Goal: Task Accomplishment & Management: Use online tool/utility

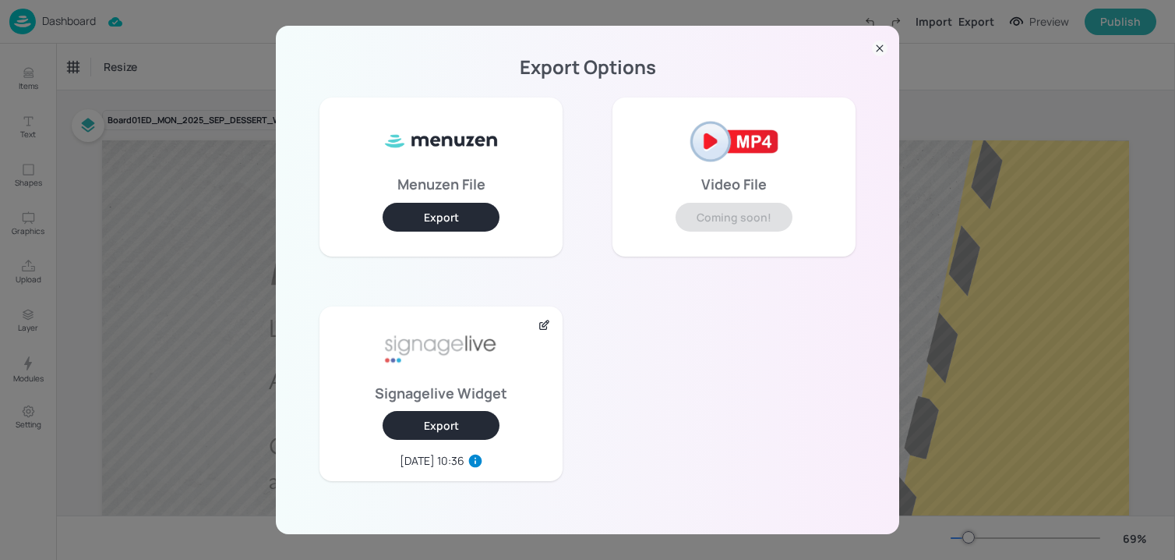
click at [114, 93] on div "Export Options Menuzen File Export Video File Coming soon! Signagelive Widget E…" at bounding box center [587, 280] width 1175 height 560
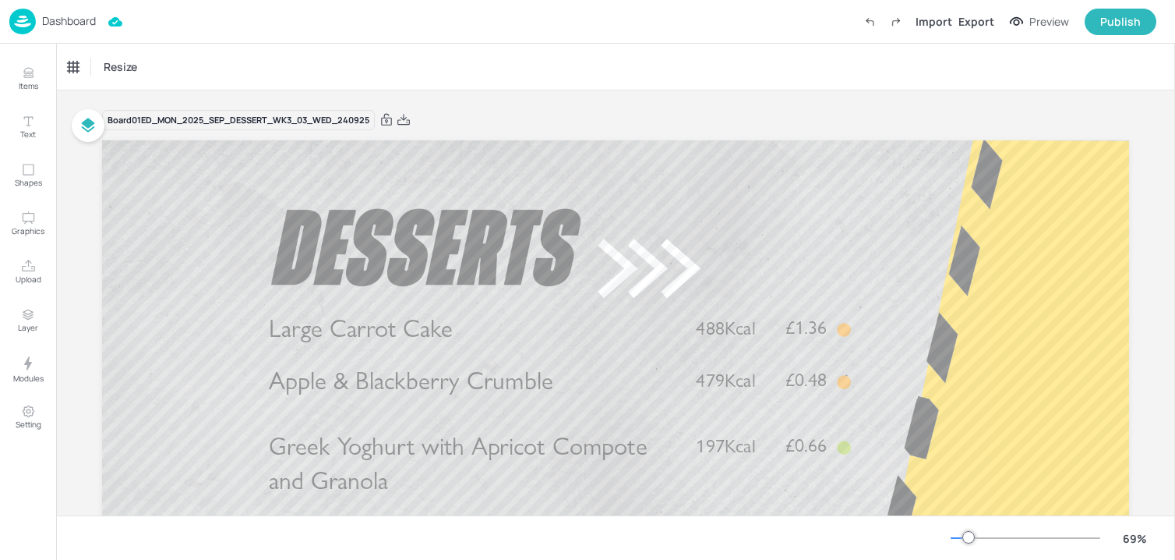
click at [77, 23] on p "Dashboard" at bounding box center [69, 21] width 54 height 11
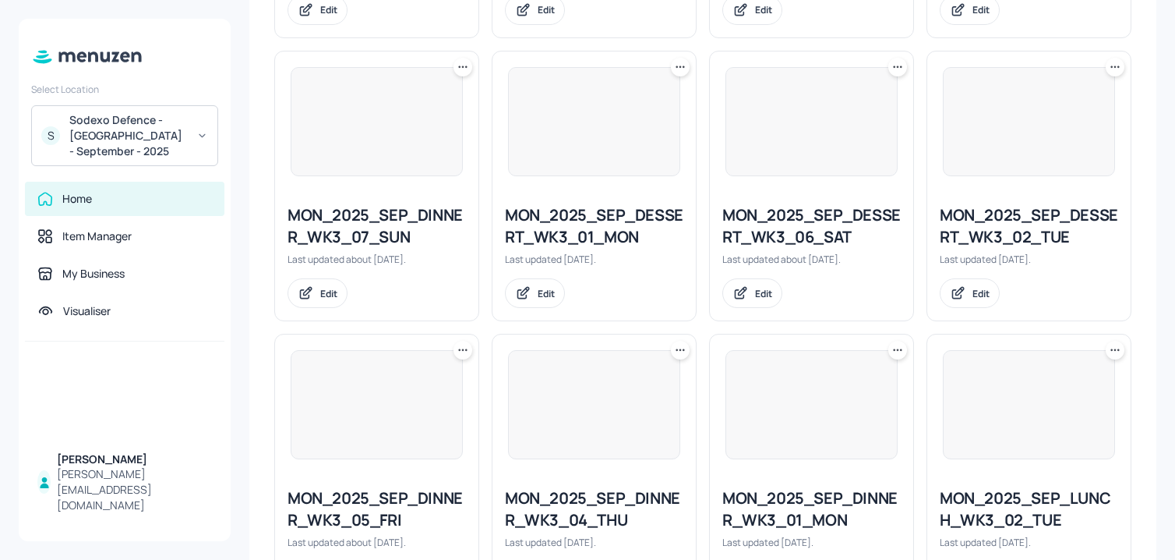
scroll to position [1690, 0]
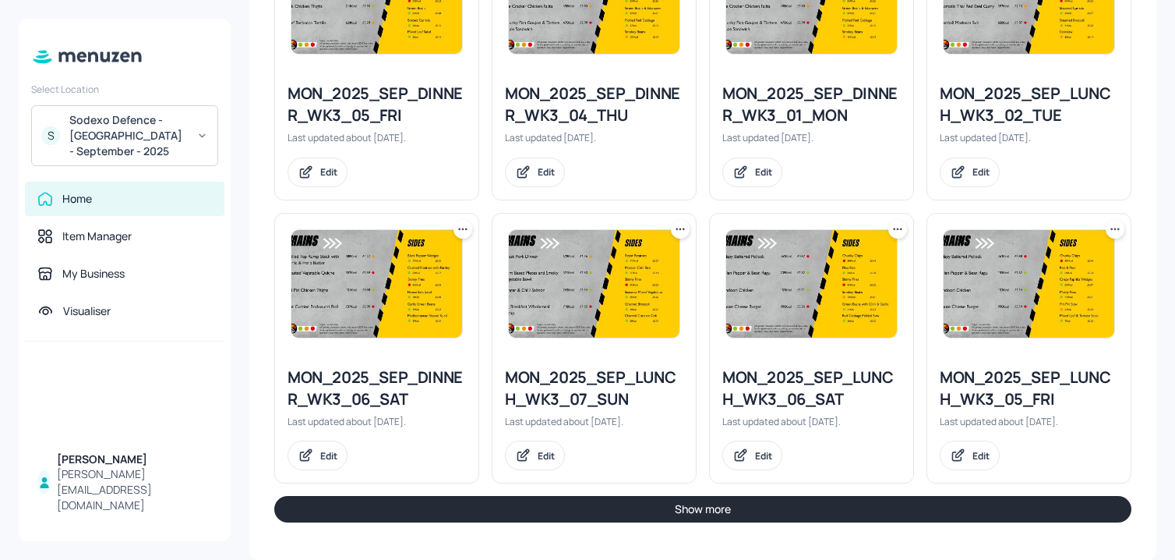
click at [549, 516] on button "Show more" at bounding box center [702, 509] width 857 height 26
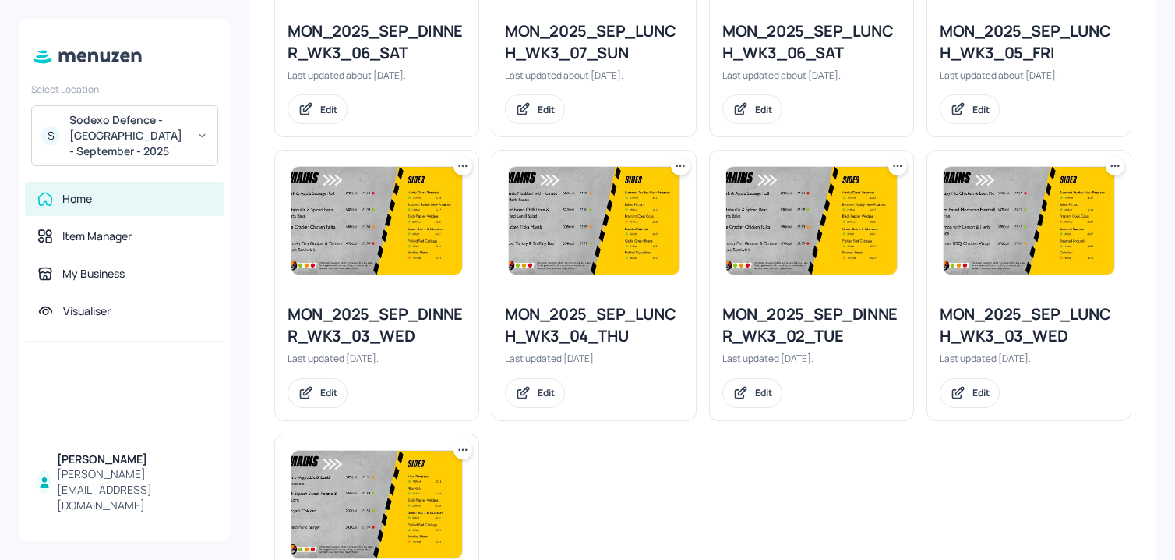
scroll to position [1987, 0]
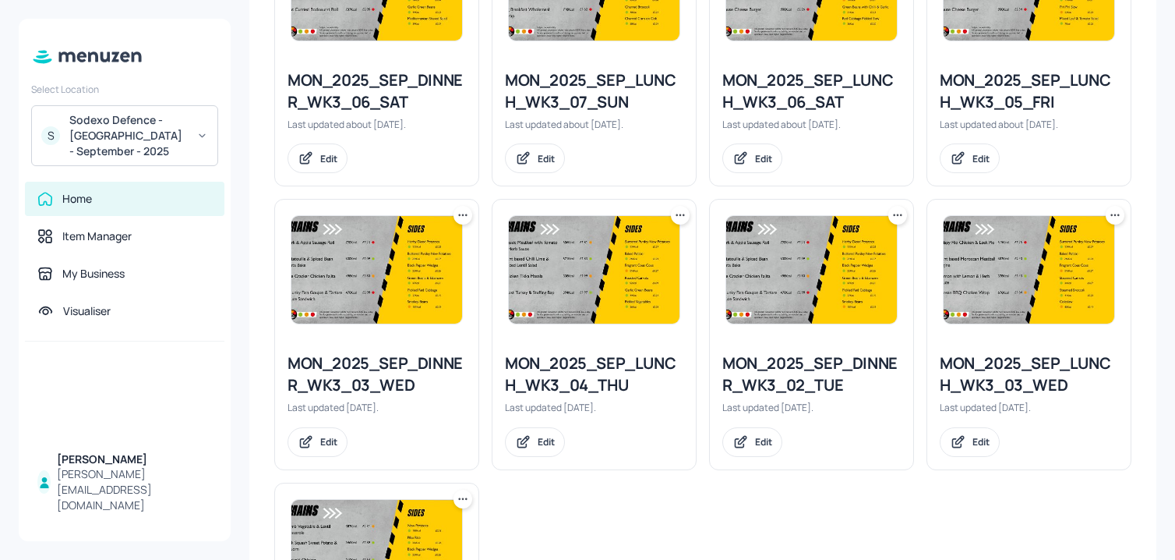
click at [464, 212] on icon at bounding box center [463, 215] width 16 height 16
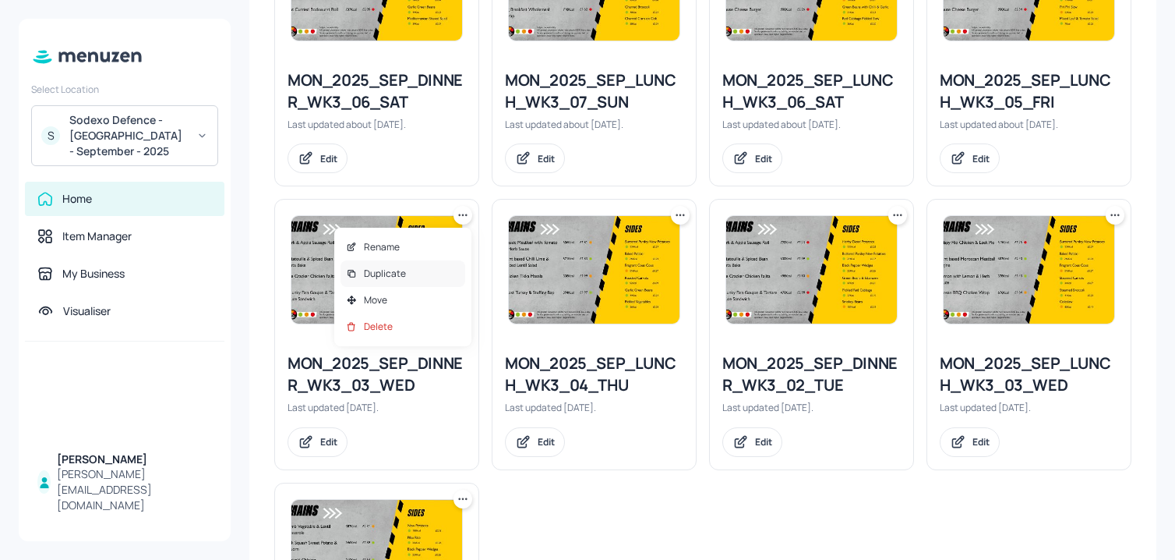
click at [437, 273] on div "Duplicate" at bounding box center [403, 273] width 125 height 26
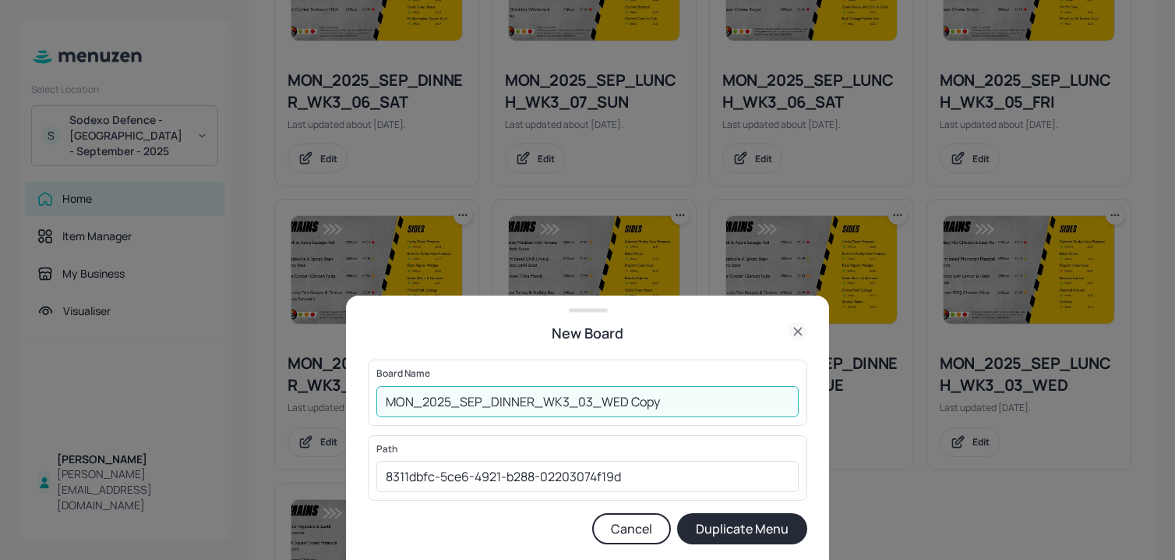
click at [386, 402] on input "MON_2025_SEP_DINNER_WK3_03_WED Copy" at bounding box center [587, 401] width 422 height 31
click at [674, 408] on input "01ED_MON_2025_SEP_DINNER_WK3_03_WED Copy" at bounding box center [587, 401] width 422 height 31
type input "01ED_MON_2025_SEP_DINNER_WK3_03_WED_240925"
click at [677, 513] on button "Duplicate Menu" at bounding box center [742, 528] width 130 height 31
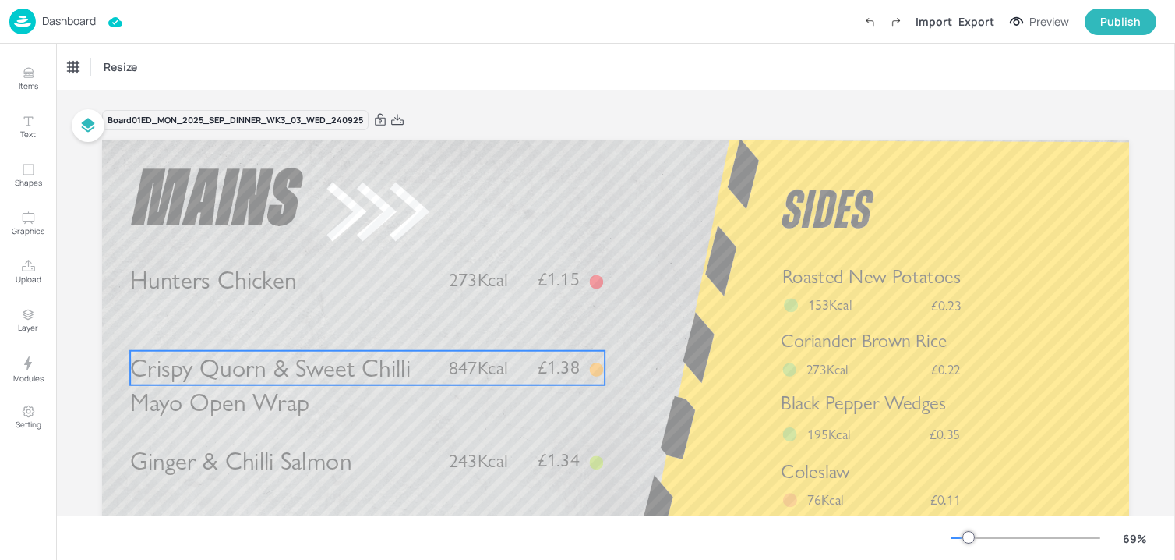
click at [308, 393] on p "Crispy Quorn & Sweet Chilli Mayo Open Wrap" at bounding box center [282, 385] width 305 height 69
click at [181, 56] on div "Crispy Quorn & Sweet Chilli Mayo Open Wrap" at bounding box center [140, 67] width 156 height 26
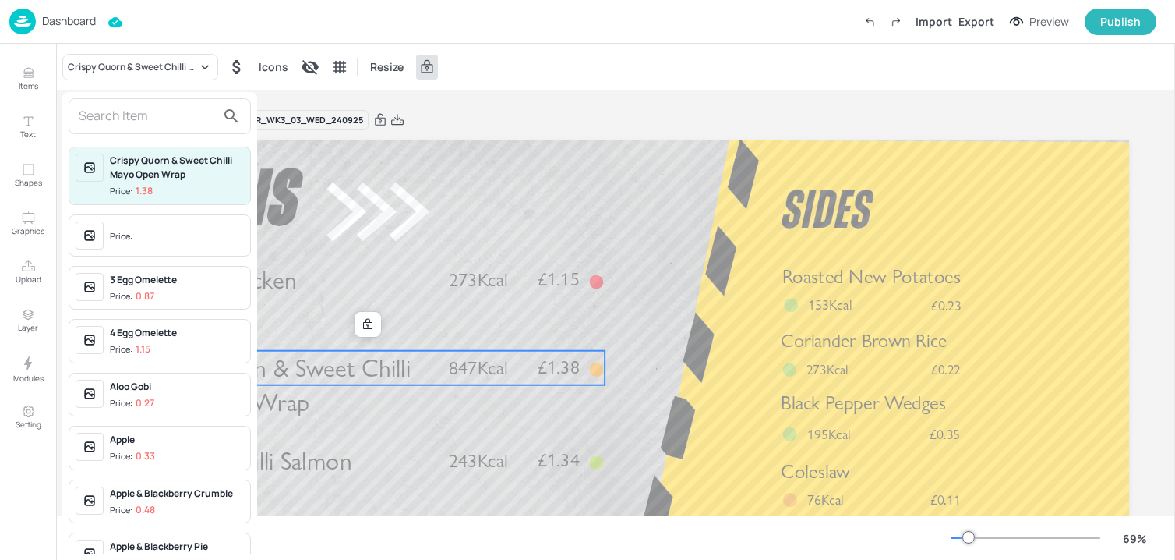
click at [164, 111] on input "text" at bounding box center [147, 116] width 137 height 25
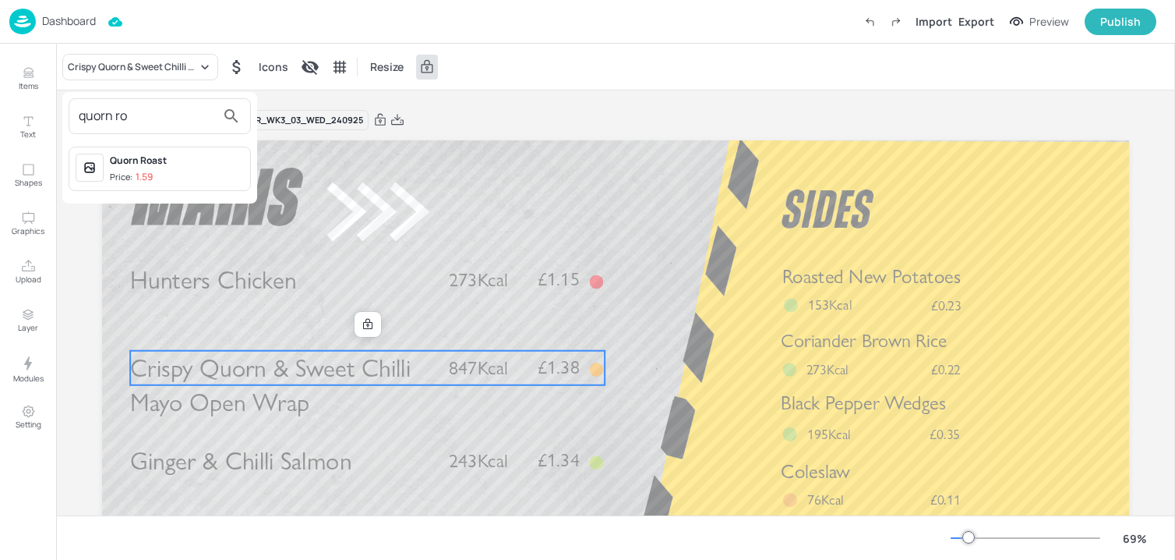
type input "quorn ro"
click at [176, 162] on div "Quorn Roast" at bounding box center [177, 161] width 134 height 14
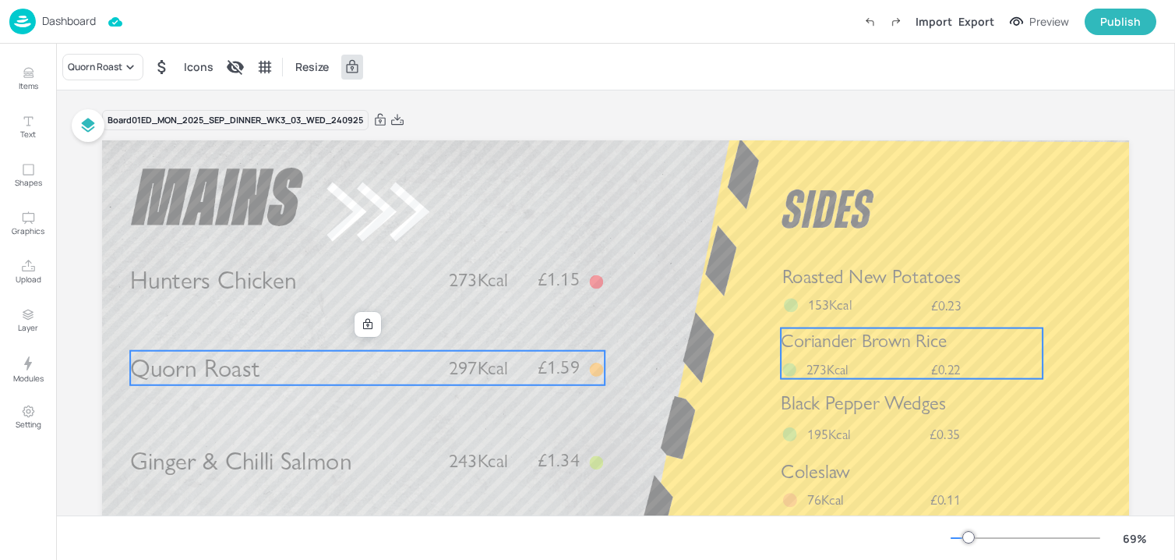
scroll to position [157, 0]
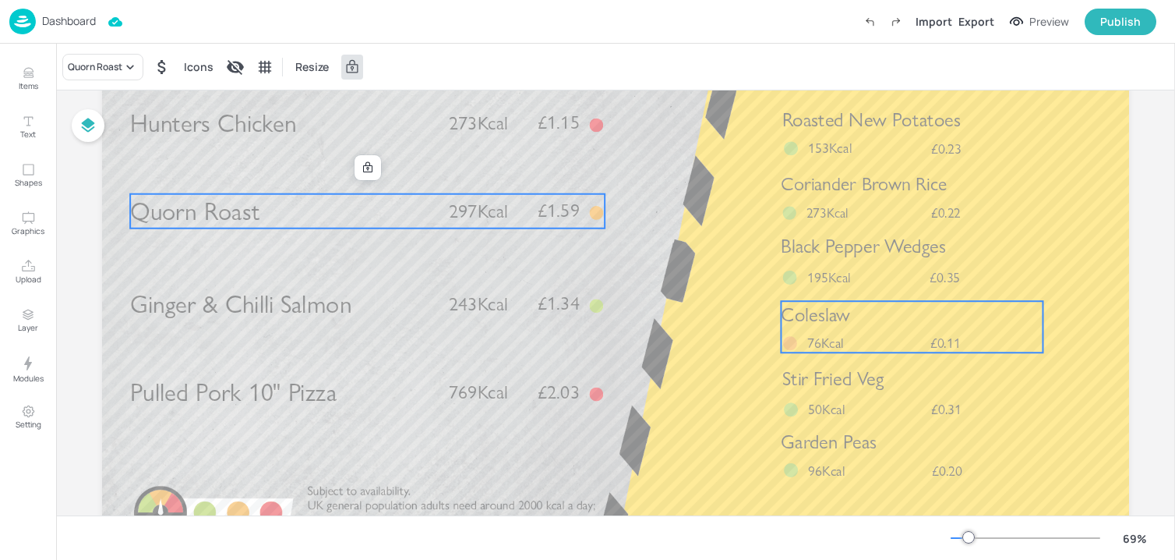
click at [878, 315] on p "Coleslaw" at bounding box center [912, 314] width 262 height 27
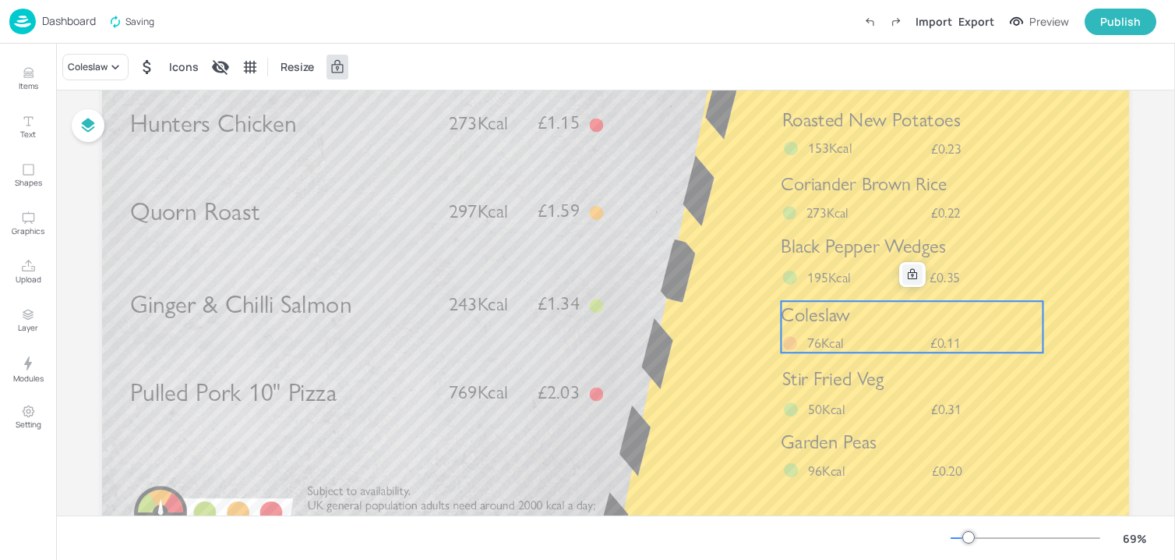
click at [906, 269] on icon at bounding box center [912, 274] width 12 height 12
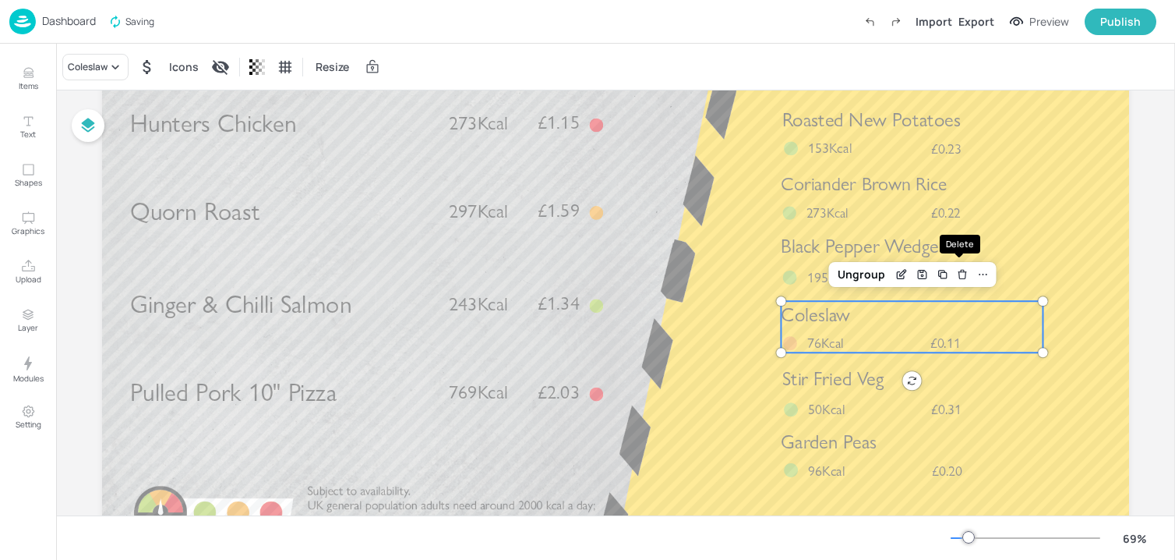
click at [956, 269] on icon "Delete" at bounding box center [962, 274] width 12 height 12
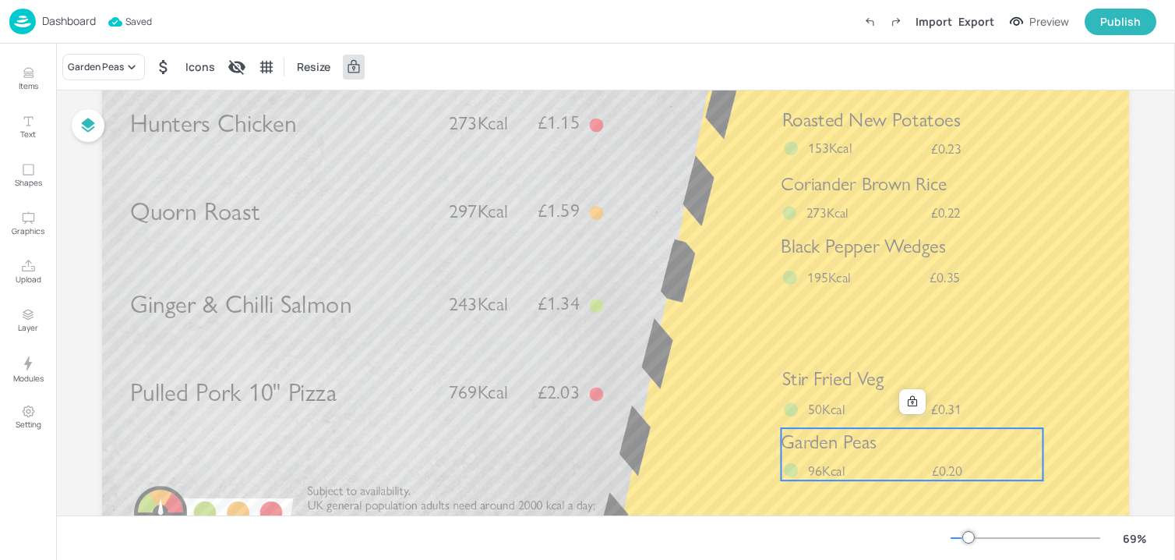
click at [863, 432] on span "Garden Peas" at bounding box center [829, 440] width 96 height 23
click at [911, 406] on icon at bounding box center [912, 401] width 12 height 12
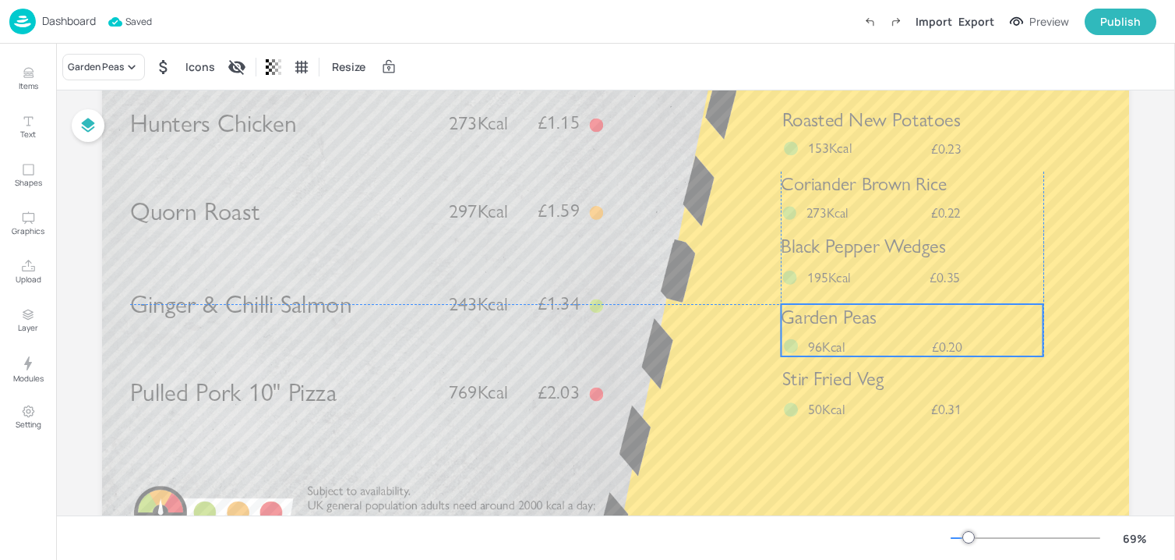
drag, startPoint x: 862, startPoint y: 454, endPoint x: 859, endPoint y: 329, distance: 124.7
click at [859, 329] on span "Garden Peas" at bounding box center [829, 317] width 96 height 23
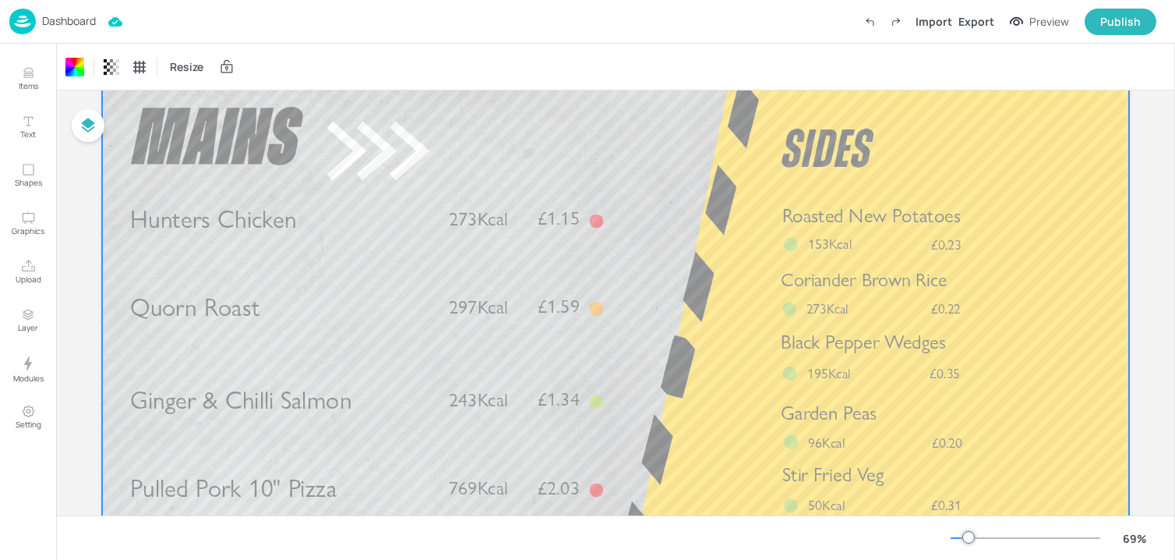
scroll to position [23, 0]
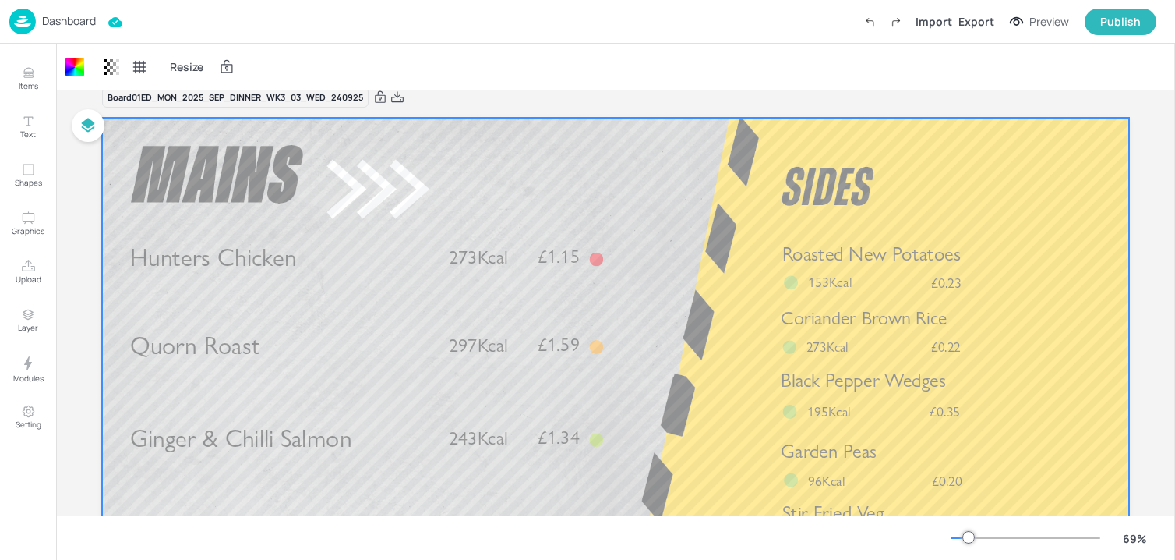
click at [975, 26] on div "Export" at bounding box center [977, 21] width 36 height 16
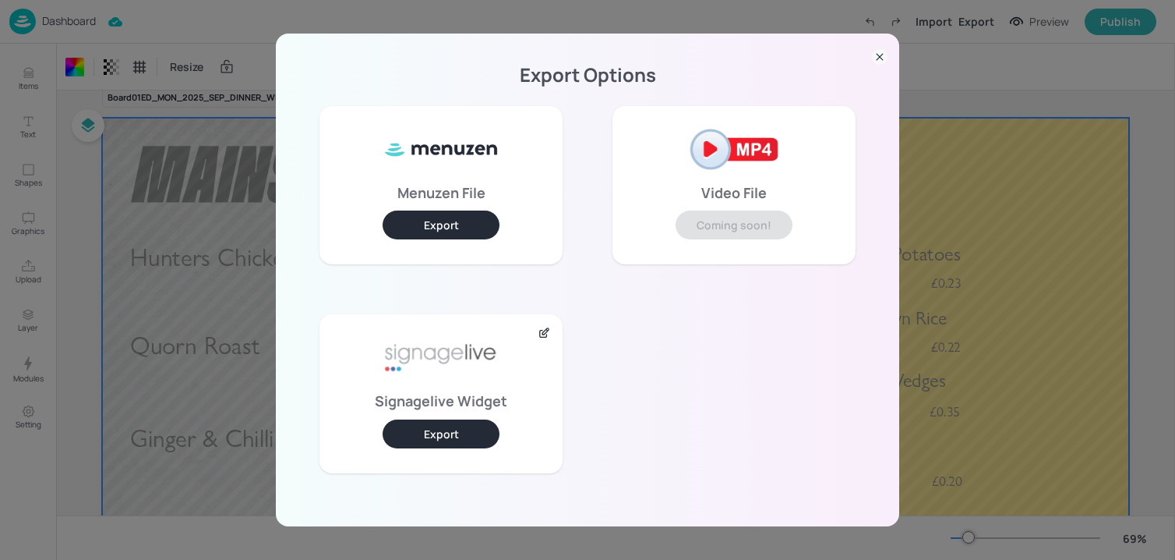
click at [464, 440] on button "Export" at bounding box center [441, 433] width 117 height 29
